Goal: Information Seeking & Learning: Find specific fact

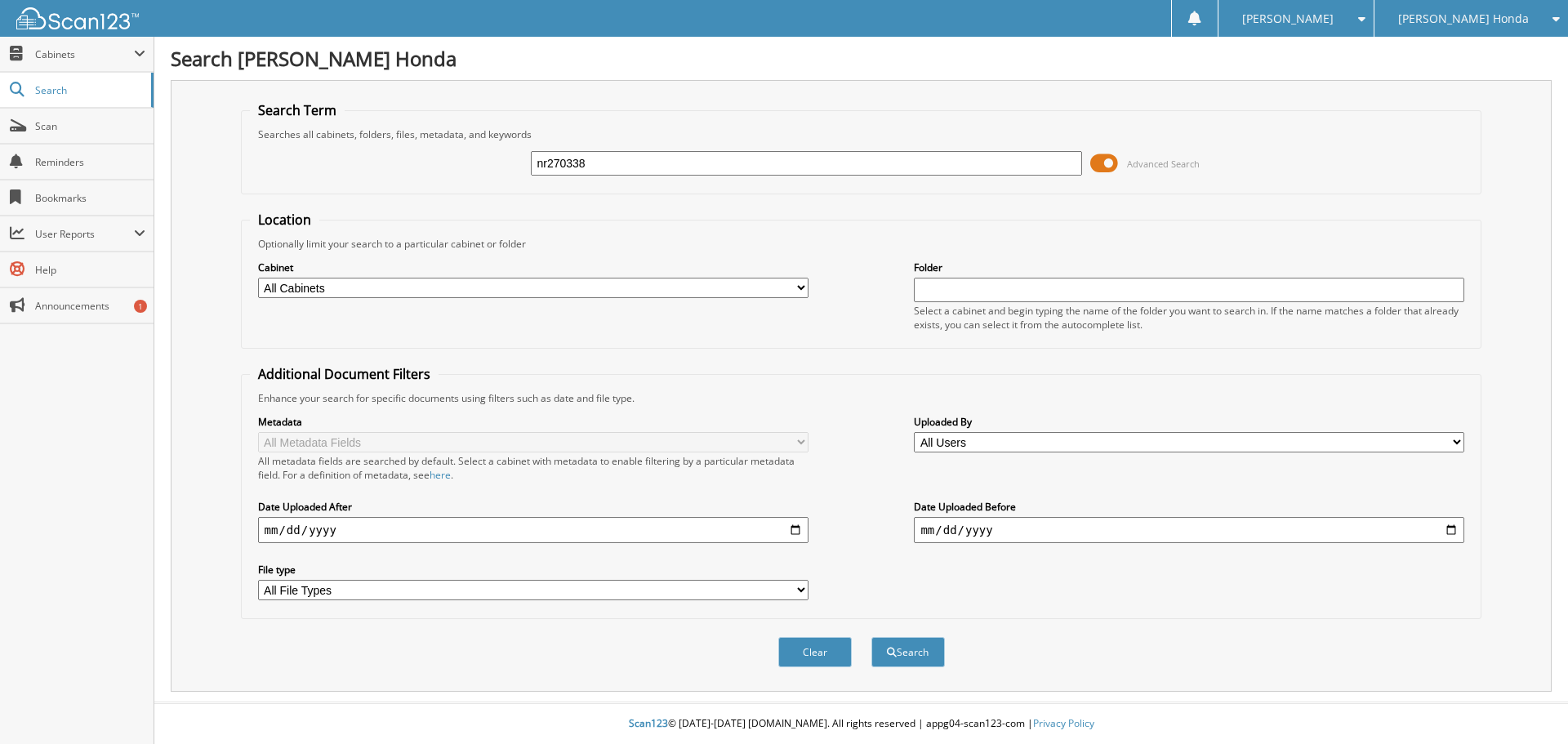
type input "nr270338"
click at [872, 637] on button "Search" at bounding box center [908, 652] width 74 height 30
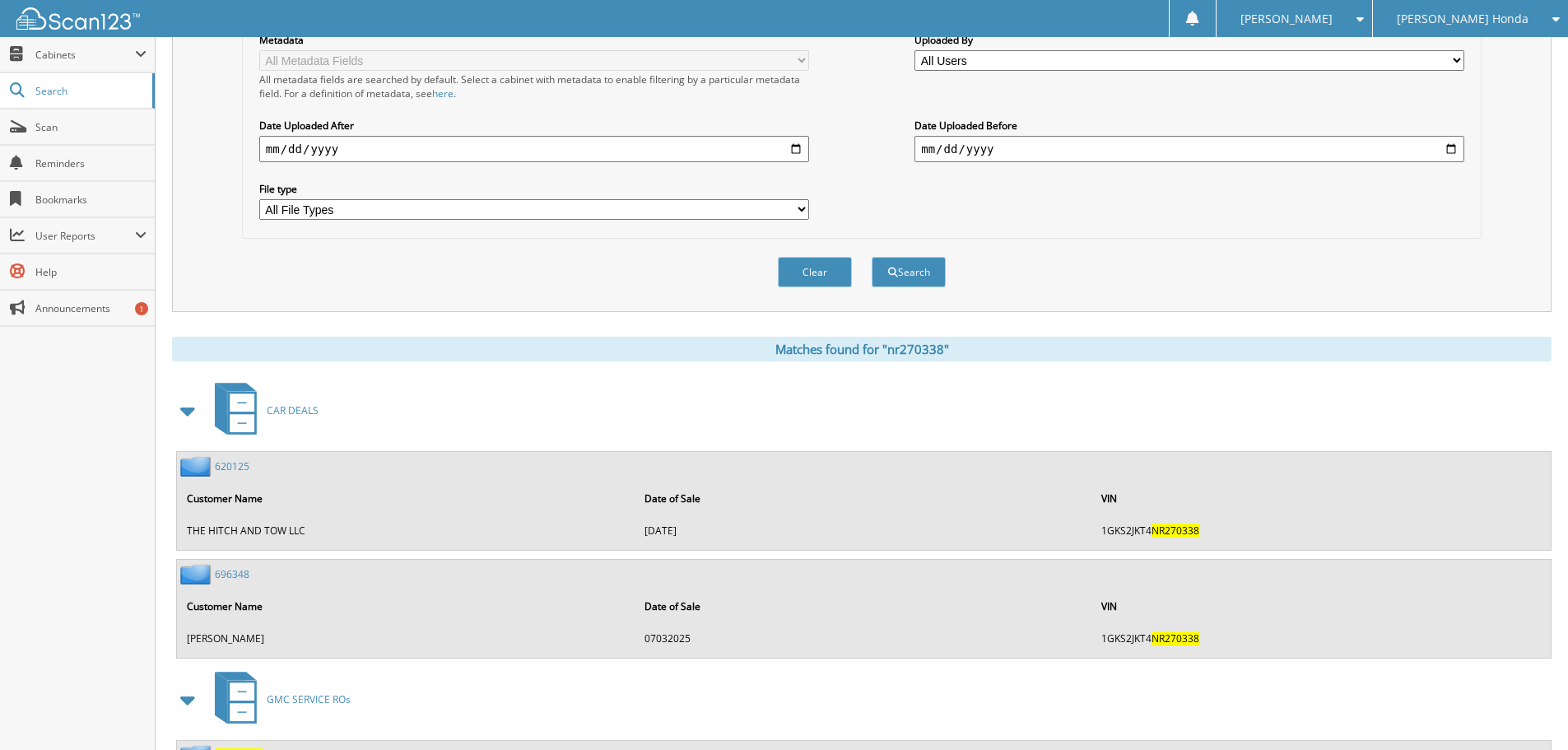
scroll to position [459, 0]
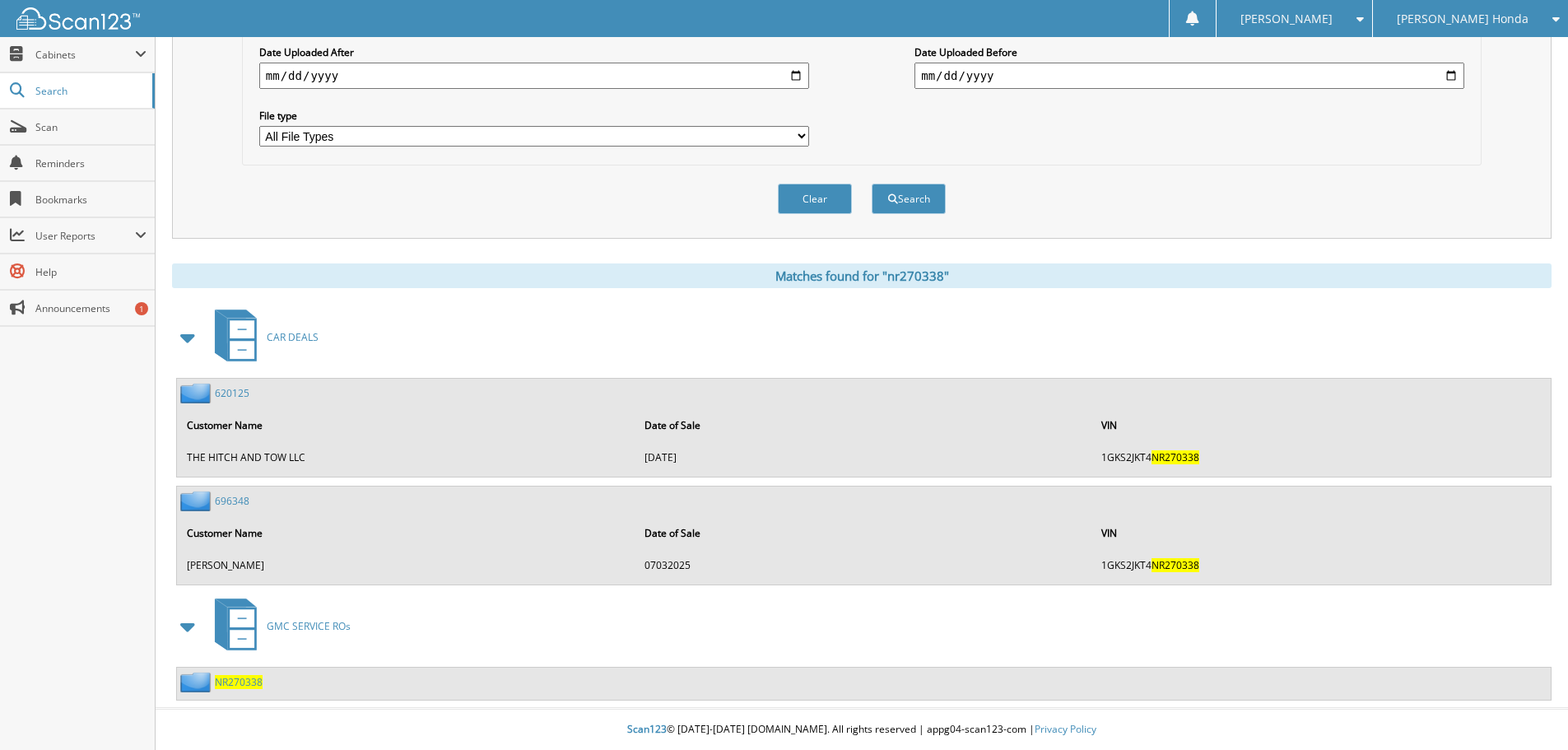
click at [225, 497] on link "696348" at bounding box center [231, 501] width 34 height 14
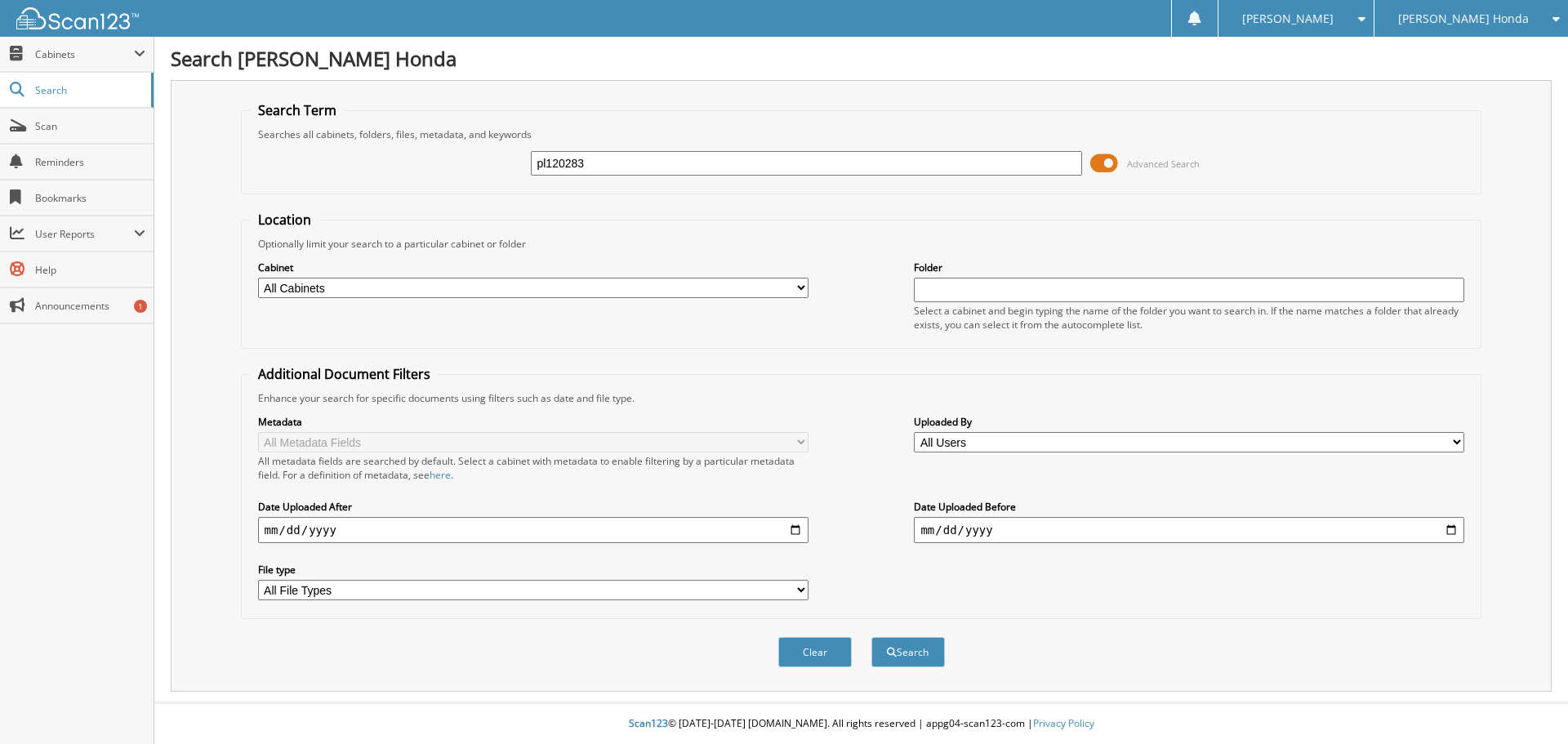
type input "pl120283"
click at [872, 637] on button "Search" at bounding box center [908, 652] width 74 height 30
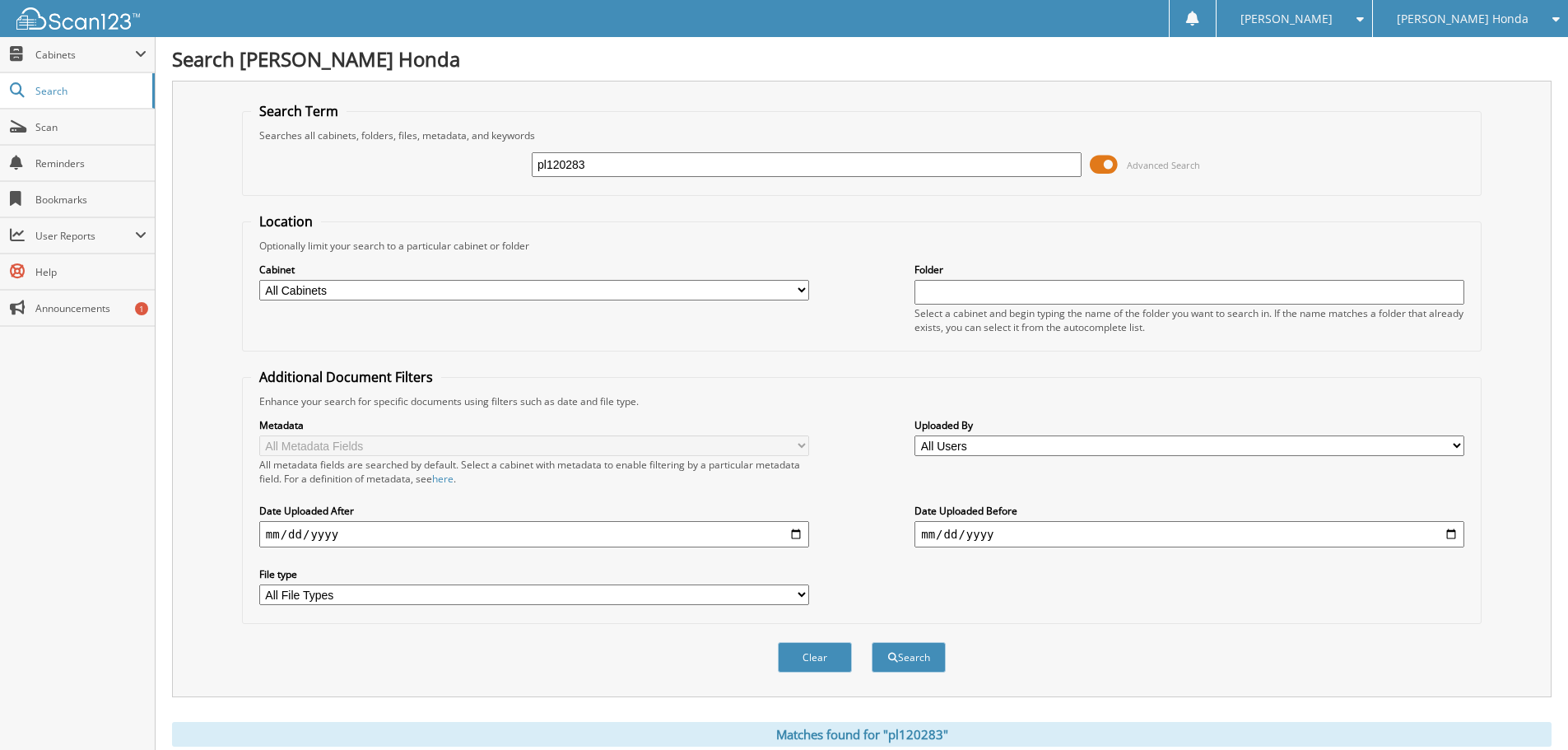
click at [871, 642] on button "Search" at bounding box center [908, 657] width 74 height 30
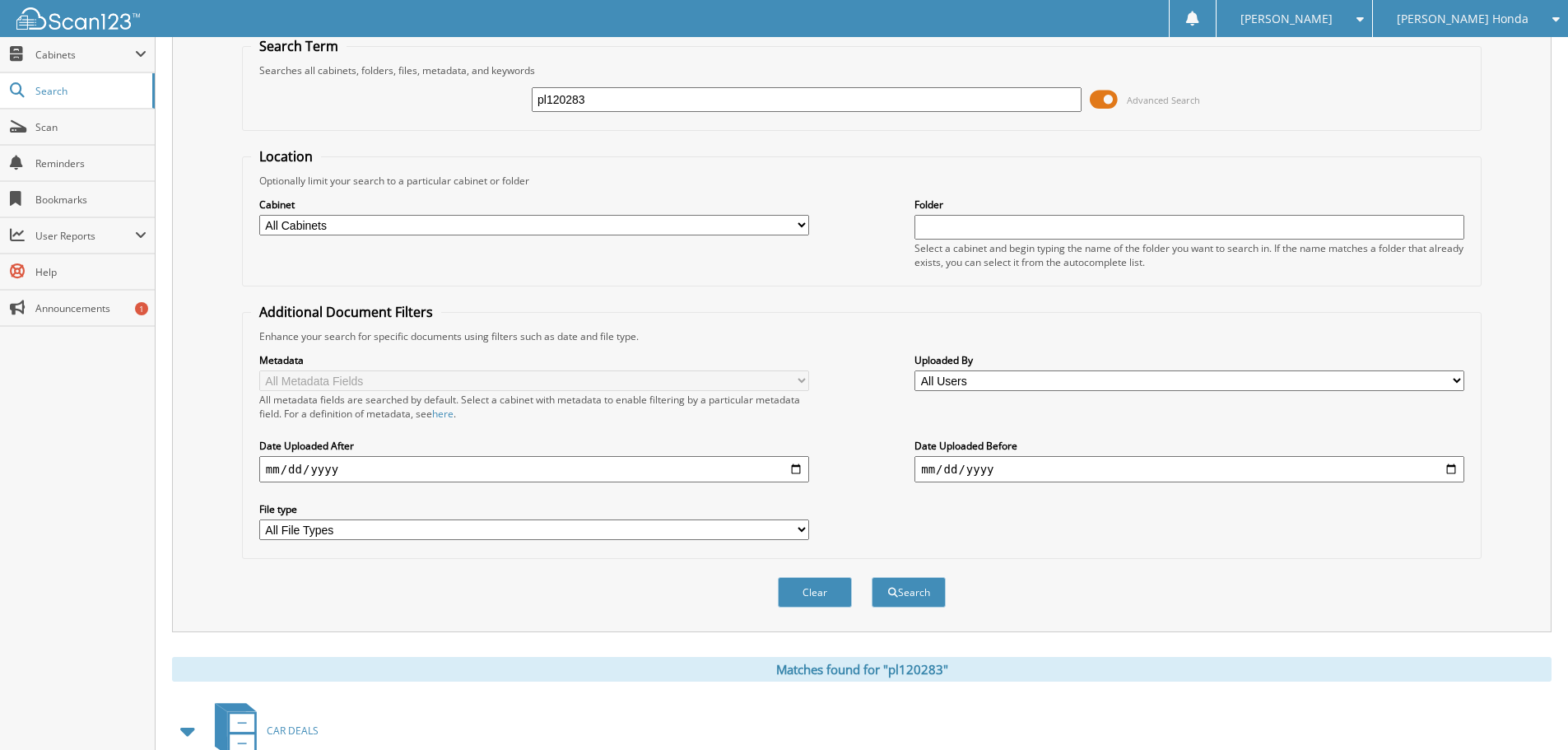
scroll to position [352, 0]
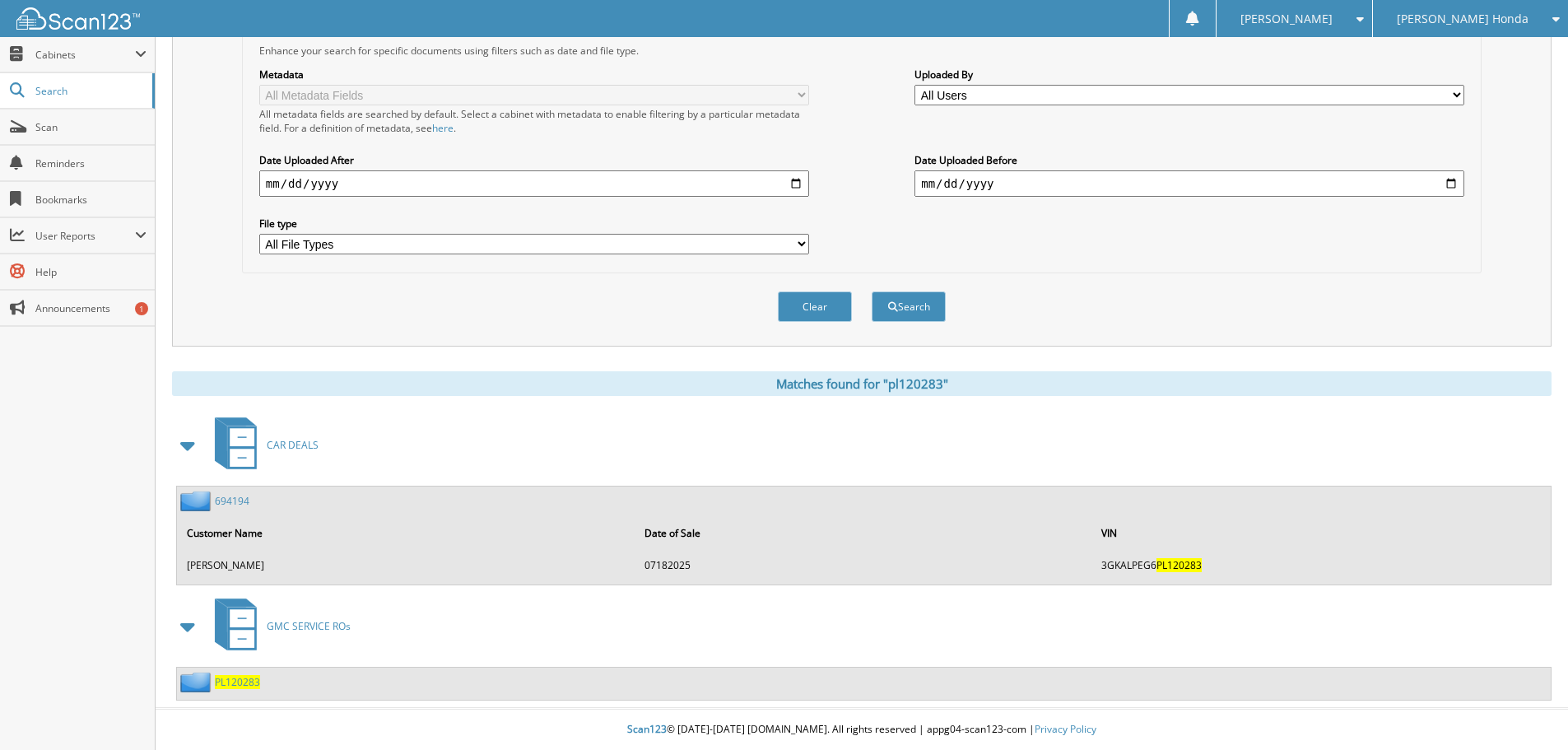
click at [224, 496] on link "694194" at bounding box center [231, 501] width 34 height 14
